Goal: Information Seeking & Learning: Learn about a topic

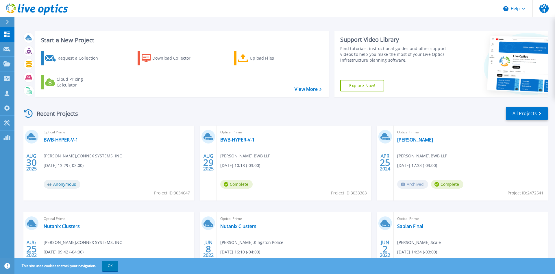
scroll to position [47, 0]
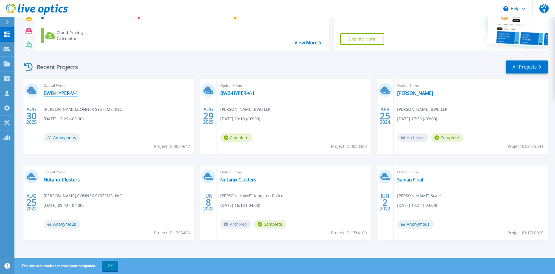
click at [72, 94] on link "BWB-HYPER-V-1" at bounding box center [61, 93] width 34 height 6
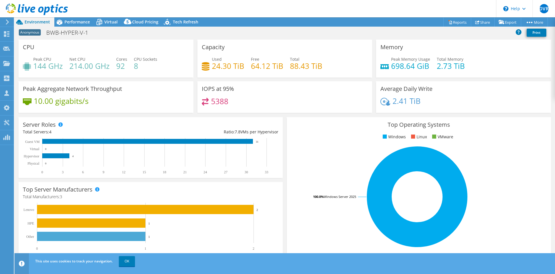
select select "USD"
click at [77, 17] on header "DVR Channel Partner [PERSON_NAME] [EMAIL_ADDRESS][DOMAIN_NAME] CONNEX SYSTEMS, …" at bounding box center [277, 8] width 555 height 17
click at [77, 20] on span "Performance" at bounding box center [76, 21] width 25 height 5
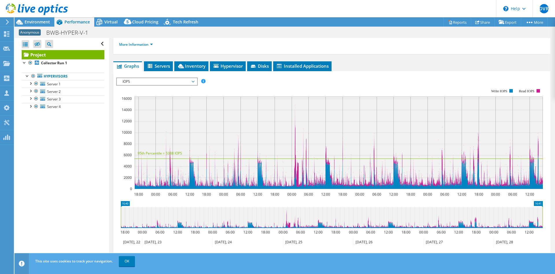
scroll to position [59, 0]
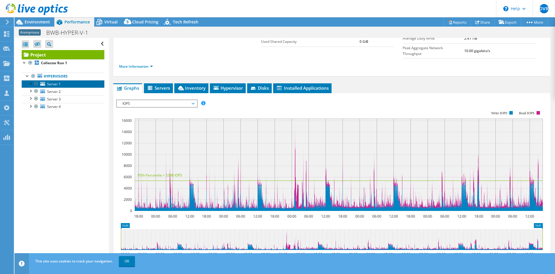
click at [59, 82] on span "Server 1" at bounding box center [54, 83] width 14 height 5
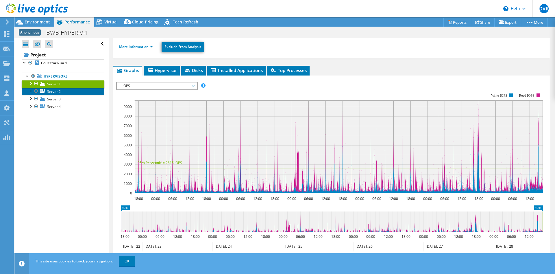
click at [62, 89] on link "Server 2" at bounding box center [63, 92] width 83 height 8
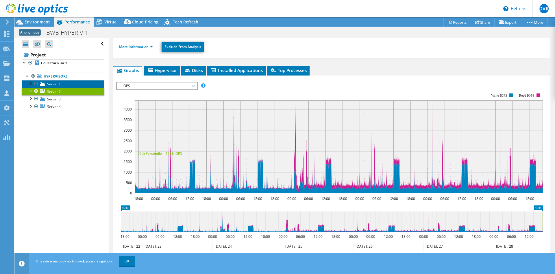
click at [72, 81] on link "Server 1" at bounding box center [63, 84] width 83 height 8
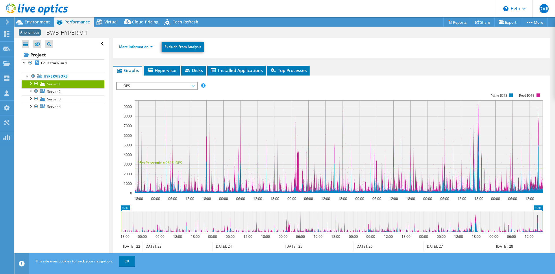
click at [138, 83] on span "IOPS" at bounding box center [157, 85] width 74 height 7
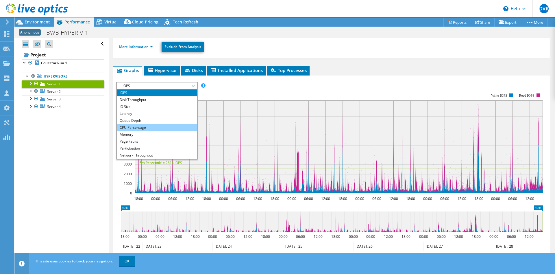
click at [140, 126] on li "CPU Percentage" at bounding box center [157, 127] width 80 height 7
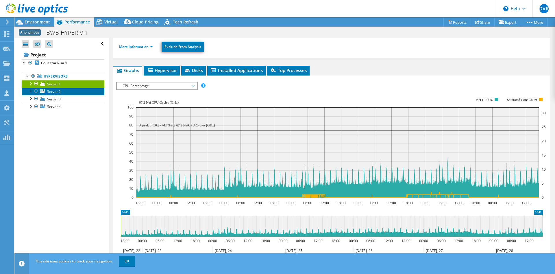
click at [63, 92] on link "Server 2" at bounding box center [63, 92] width 83 height 8
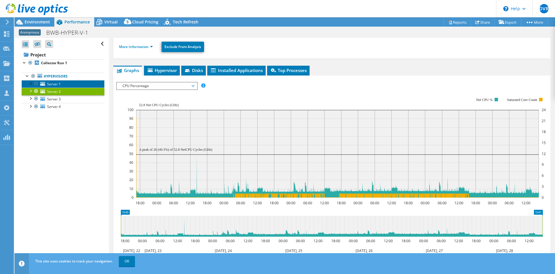
click at [62, 86] on link "Server 1" at bounding box center [63, 84] width 83 height 8
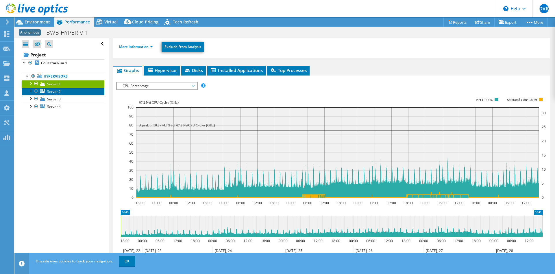
click at [55, 92] on span "Server 2" at bounding box center [54, 91] width 14 height 5
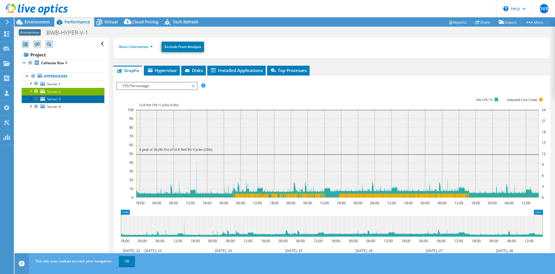
click at [65, 101] on link "Server 3" at bounding box center [63, 99] width 83 height 8
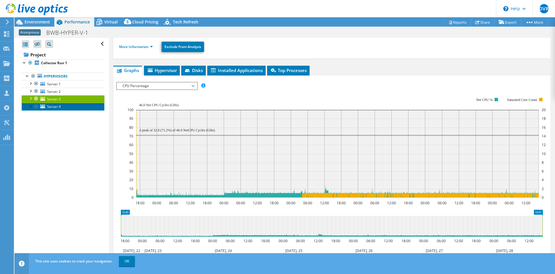
click at [69, 108] on link "Server 4" at bounding box center [63, 107] width 83 height 8
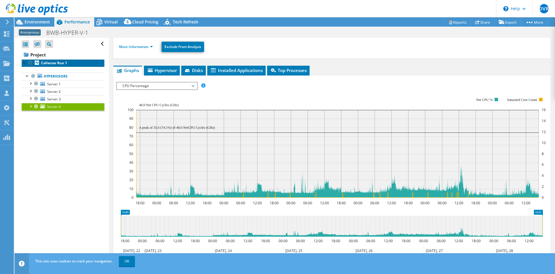
click at [50, 62] on b "Collector Run 1" at bounding box center [54, 62] width 26 height 5
